Goal: Find specific page/section: Find specific page/section

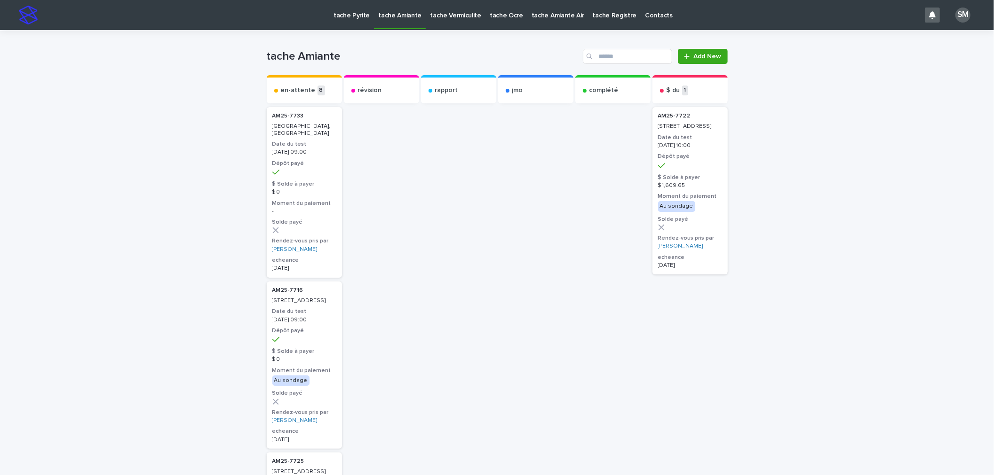
click at [346, 9] on p "tache Pyrite" at bounding box center [351, 10] width 36 height 20
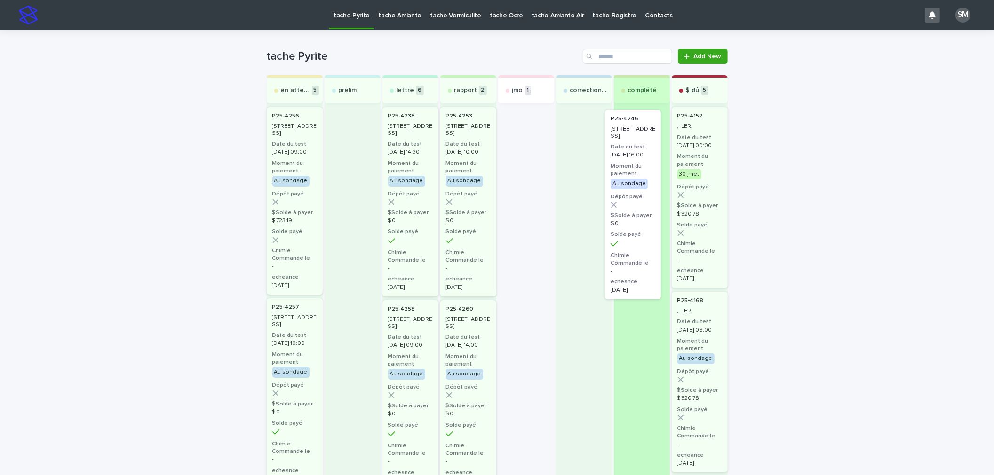
drag, startPoint x: 525, startPoint y: 144, endPoint x: 648, endPoint y: 143, distance: 122.3
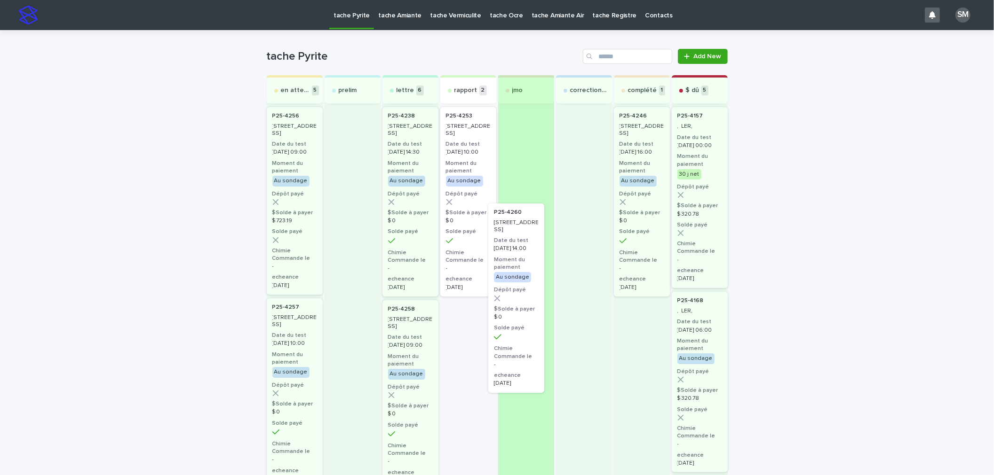
drag, startPoint x: 454, startPoint y: 324, endPoint x: 518, endPoint y: 152, distance: 183.4
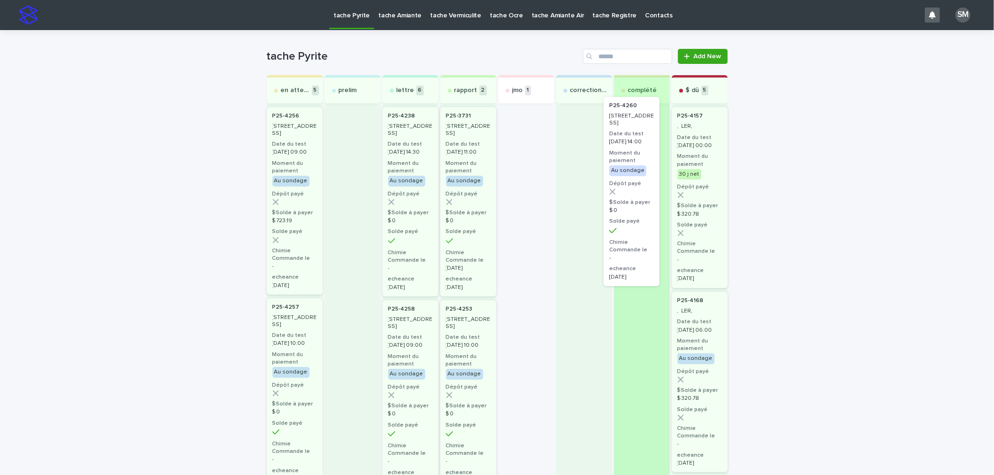
drag, startPoint x: 528, startPoint y: 166, endPoint x: 640, endPoint y: 157, distance: 112.7
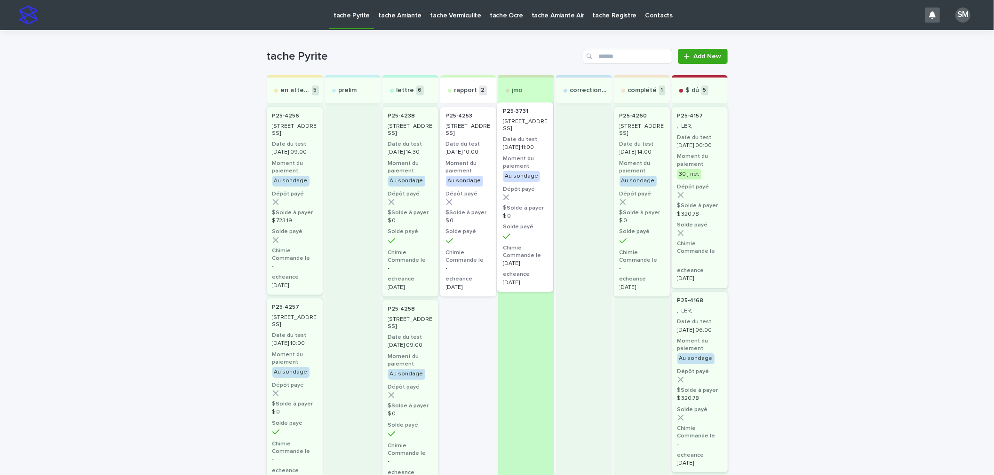
drag, startPoint x: 457, startPoint y: 203, endPoint x: 528, endPoint y: 190, distance: 71.8
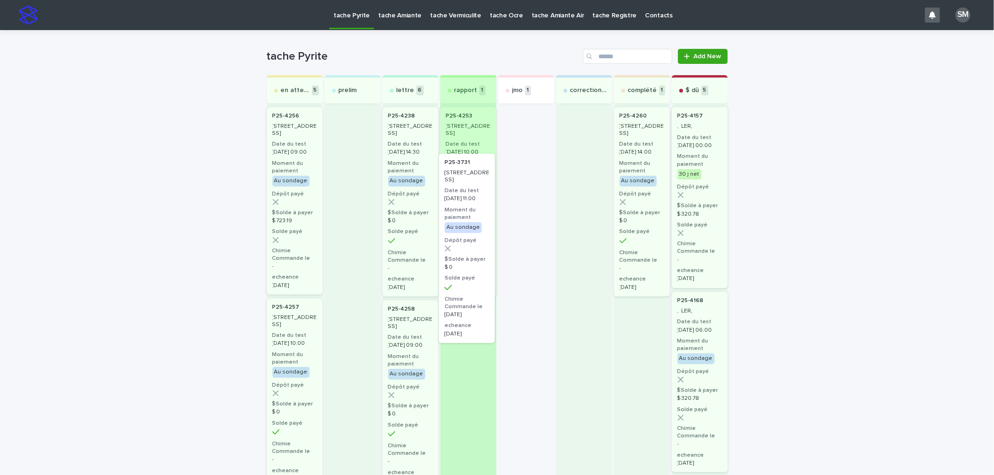
drag, startPoint x: 510, startPoint y: 183, endPoint x: 450, endPoint y: 229, distance: 75.2
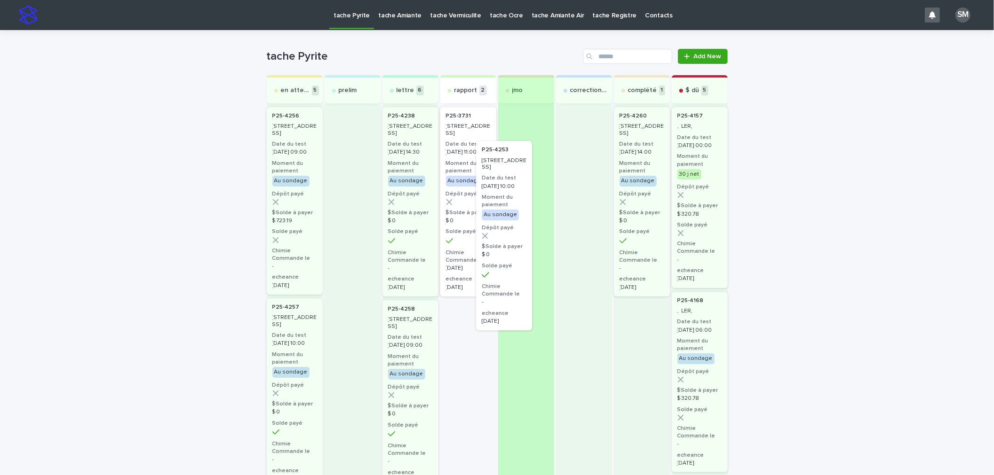
drag, startPoint x: 529, startPoint y: 241, endPoint x: 555, endPoint y: 109, distance: 134.6
